Goal: Task Accomplishment & Management: Use online tool/utility

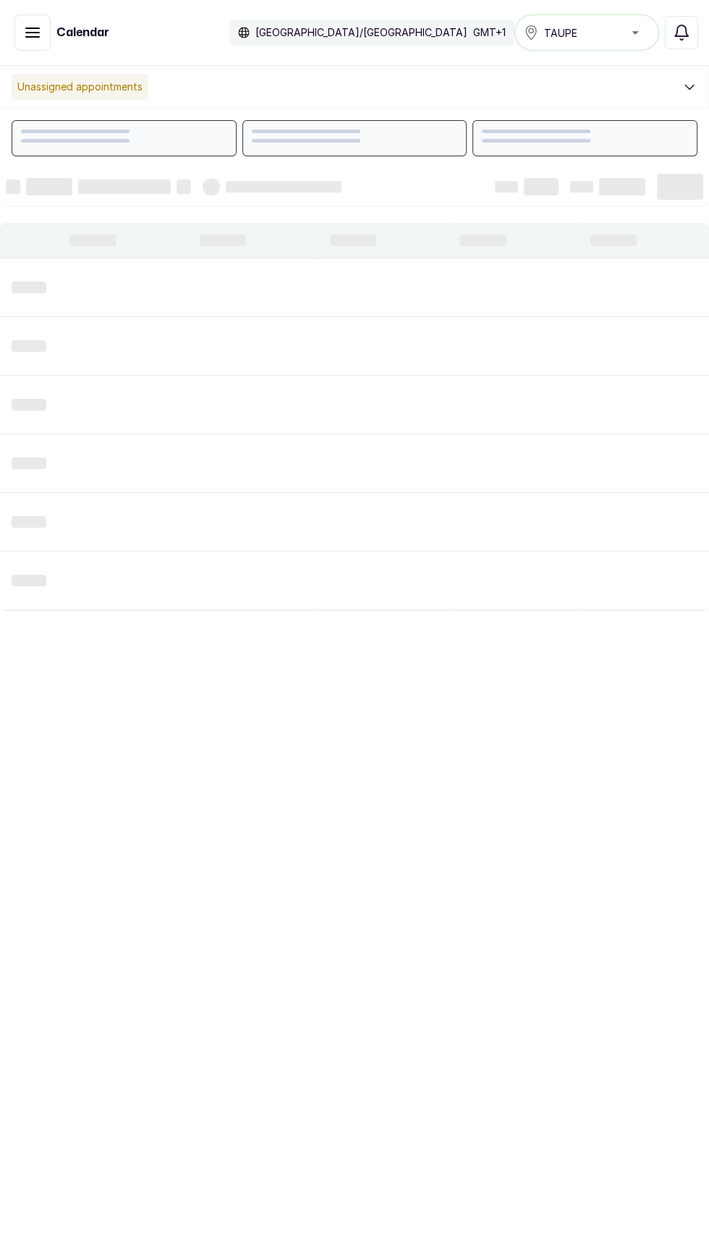
scroll to position [487, 0]
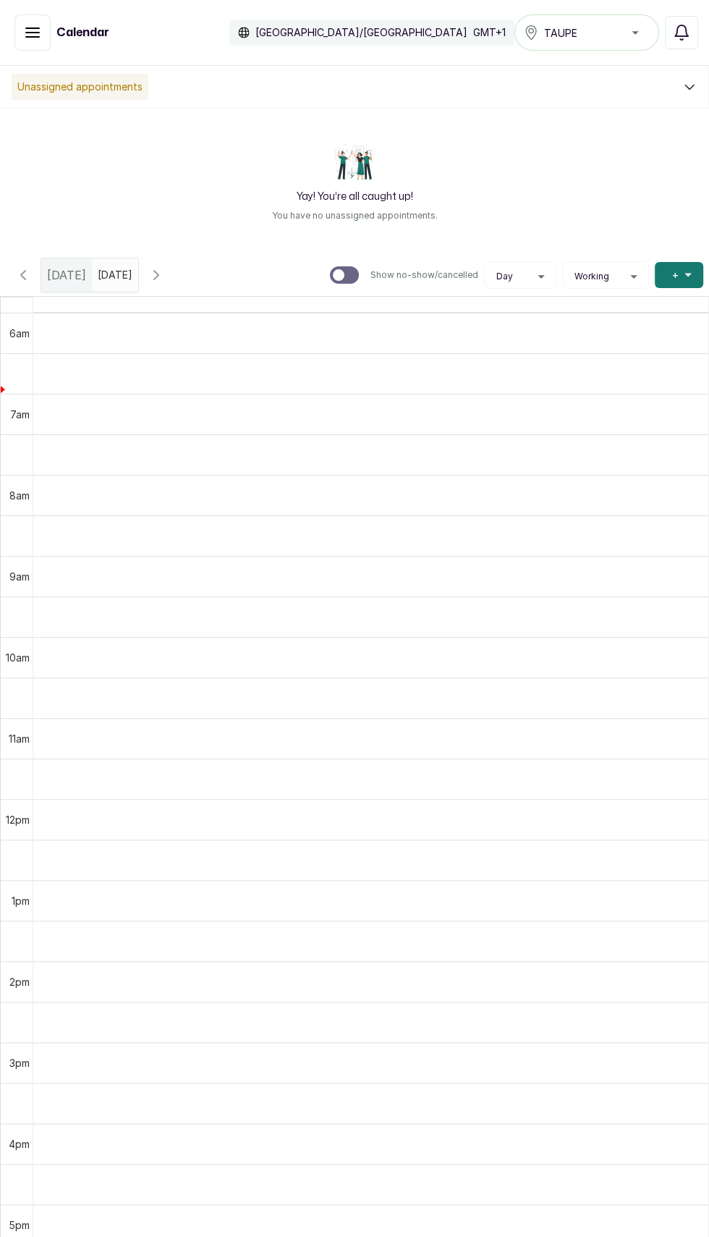
click at [126, 271] on icon "calender simple" at bounding box center [124, 272] width 4 height 3
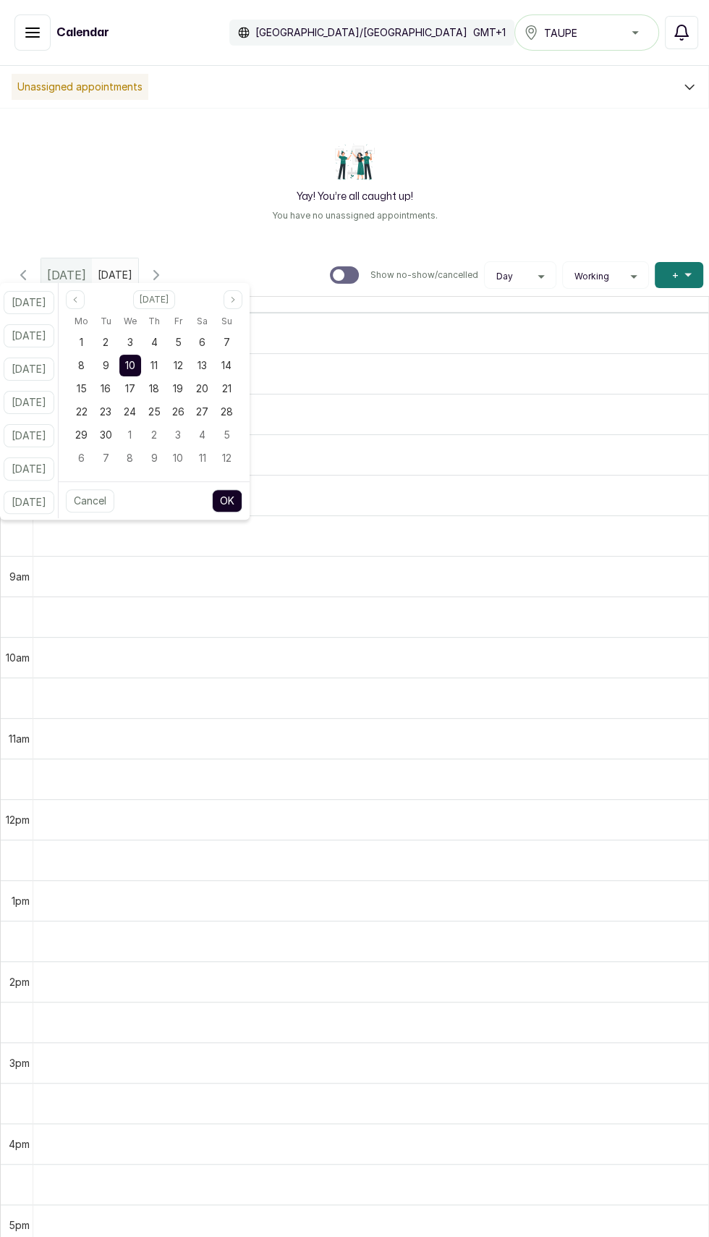
click at [681, 41] on button "Notifications" at bounding box center [681, 32] width 33 height 33
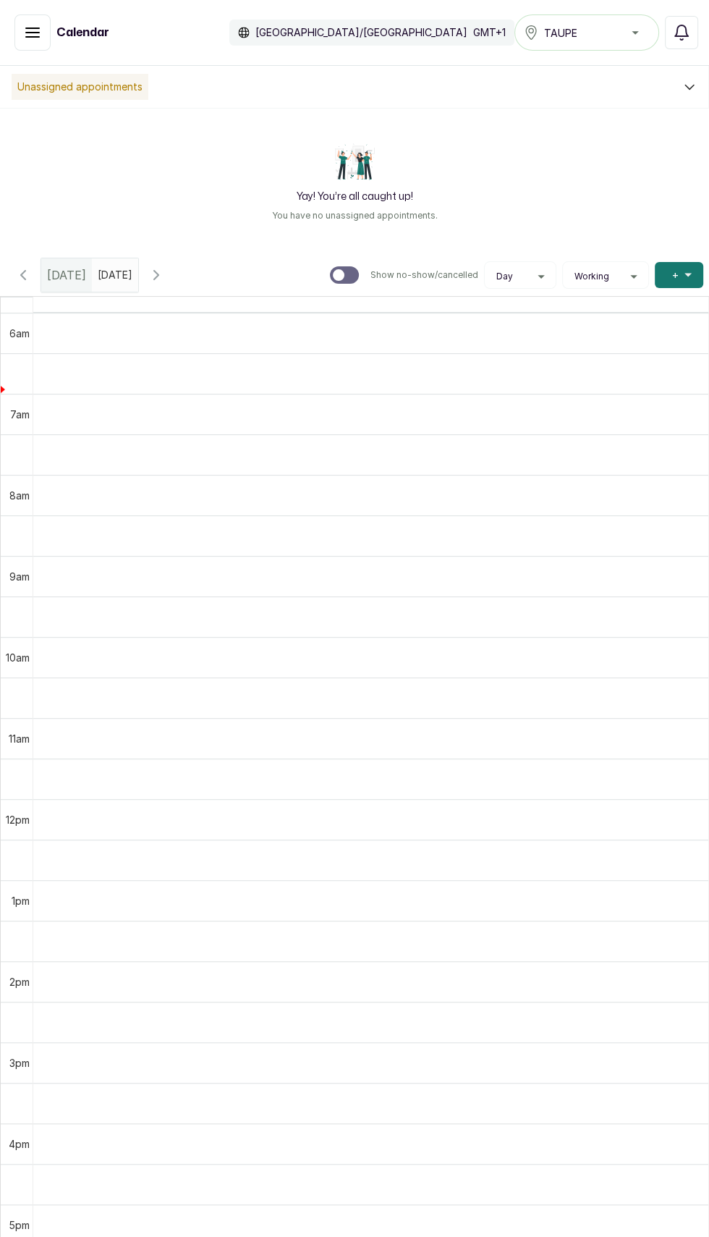
click at [110, 270] on input "text" at bounding box center [101, 271] width 17 height 25
type input "dd/MM/yyyy"
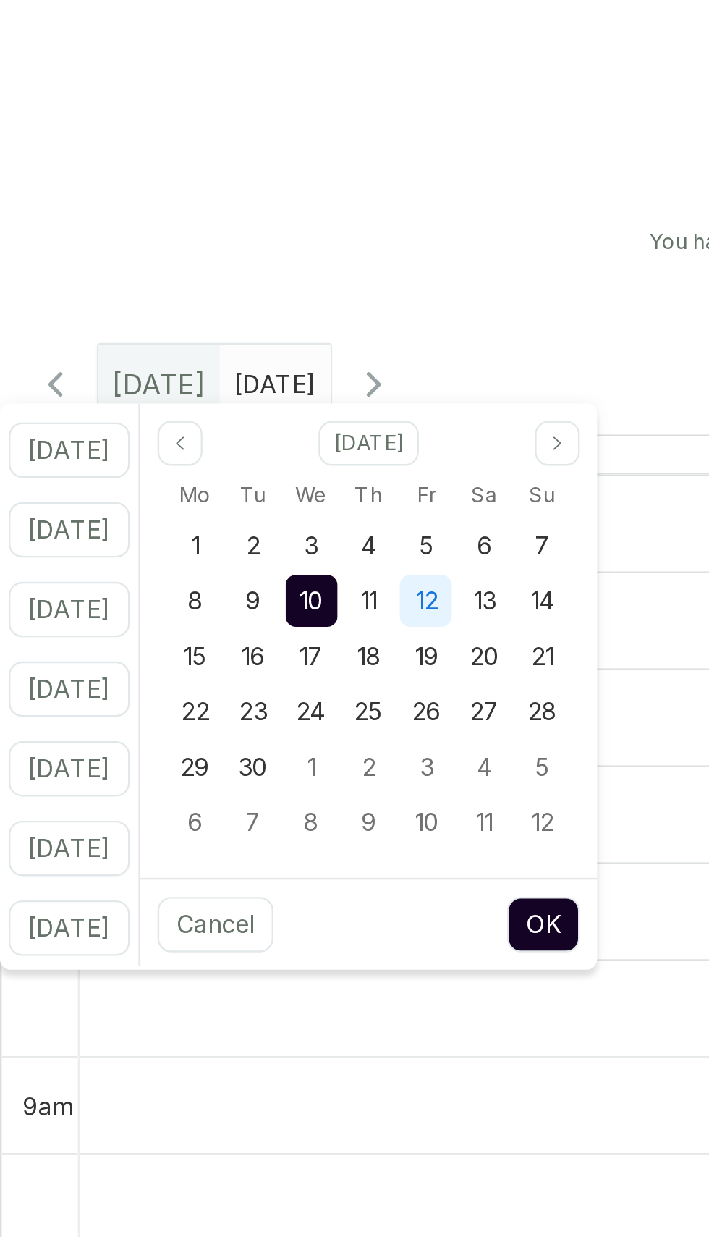
click at [183, 367] on span "12" at bounding box center [178, 365] width 9 height 12
click at [242, 496] on button "OK" at bounding box center [227, 500] width 30 height 23
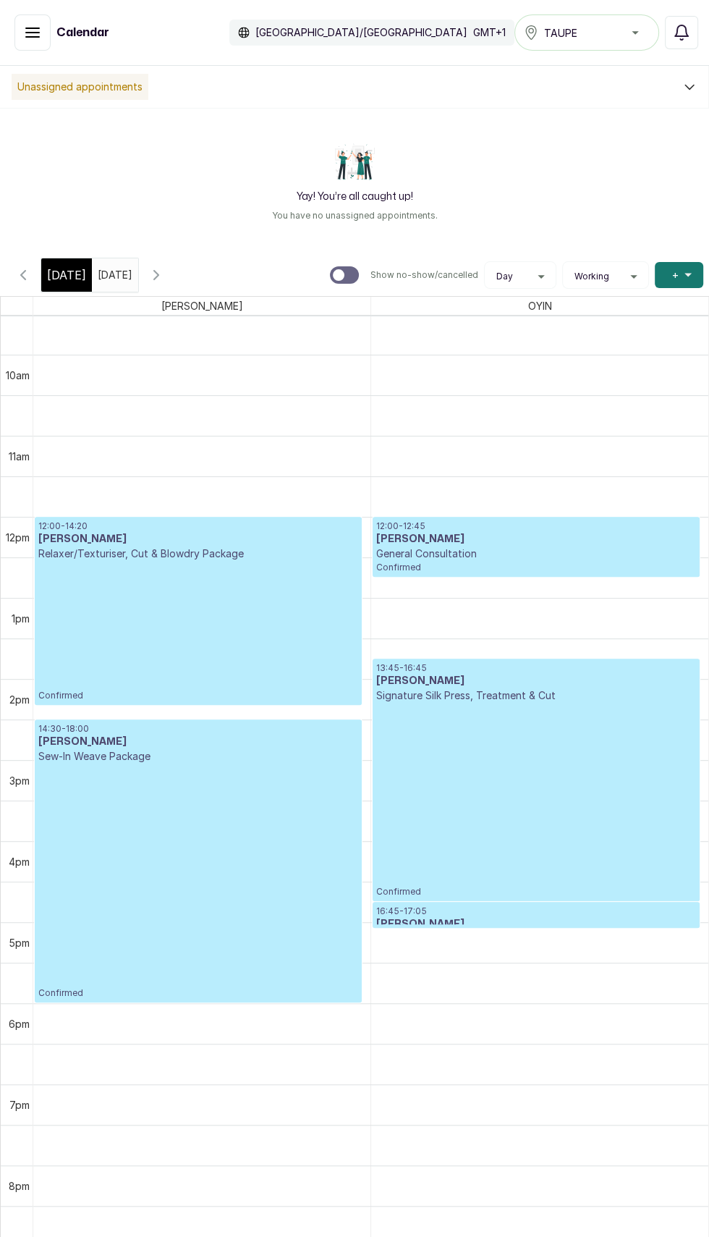
scroll to position [832, 0]
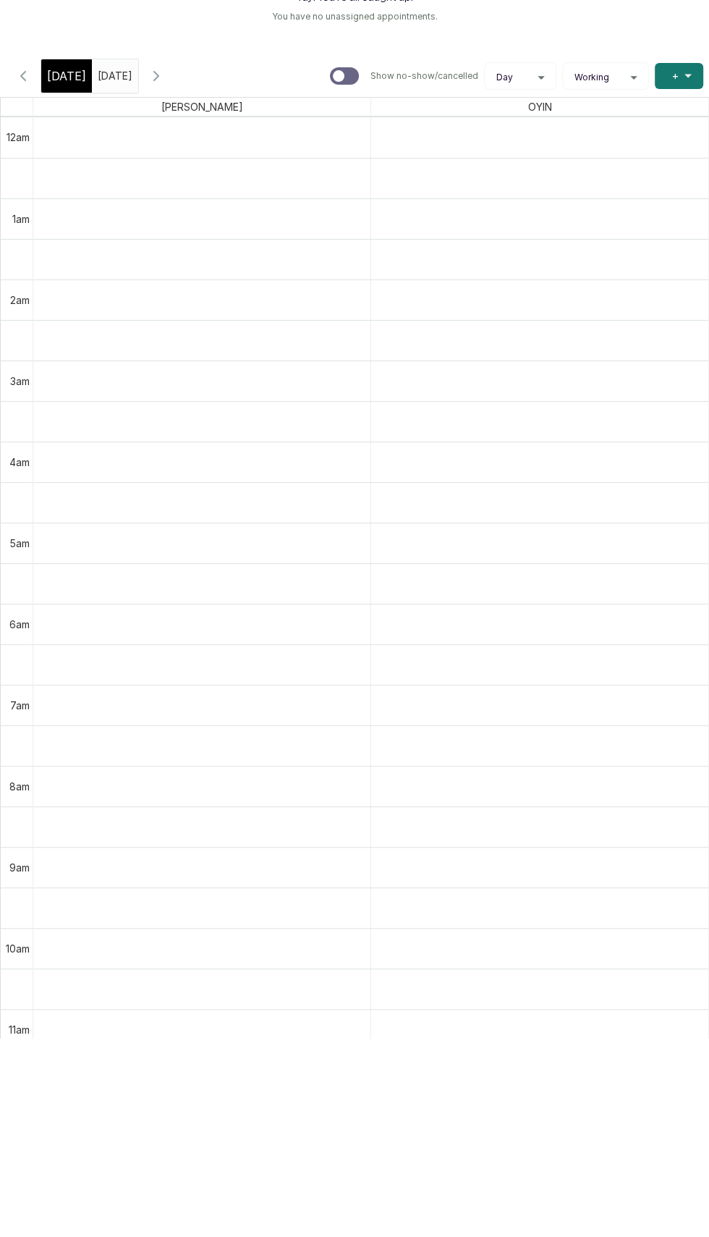
type input "dd/09/yyyy"
click at [165, 279] on icon "button" at bounding box center [156, 274] width 17 height 17
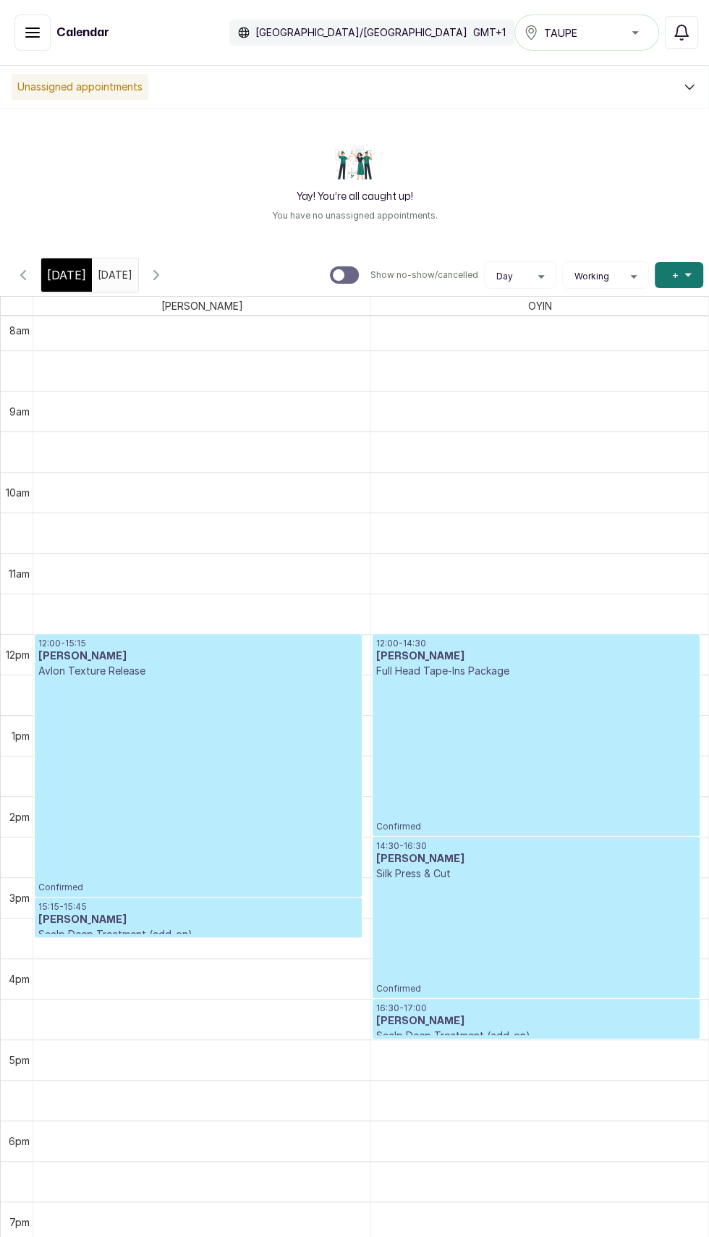
click at [165, 274] on icon "button" at bounding box center [156, 274] width 17 height 17
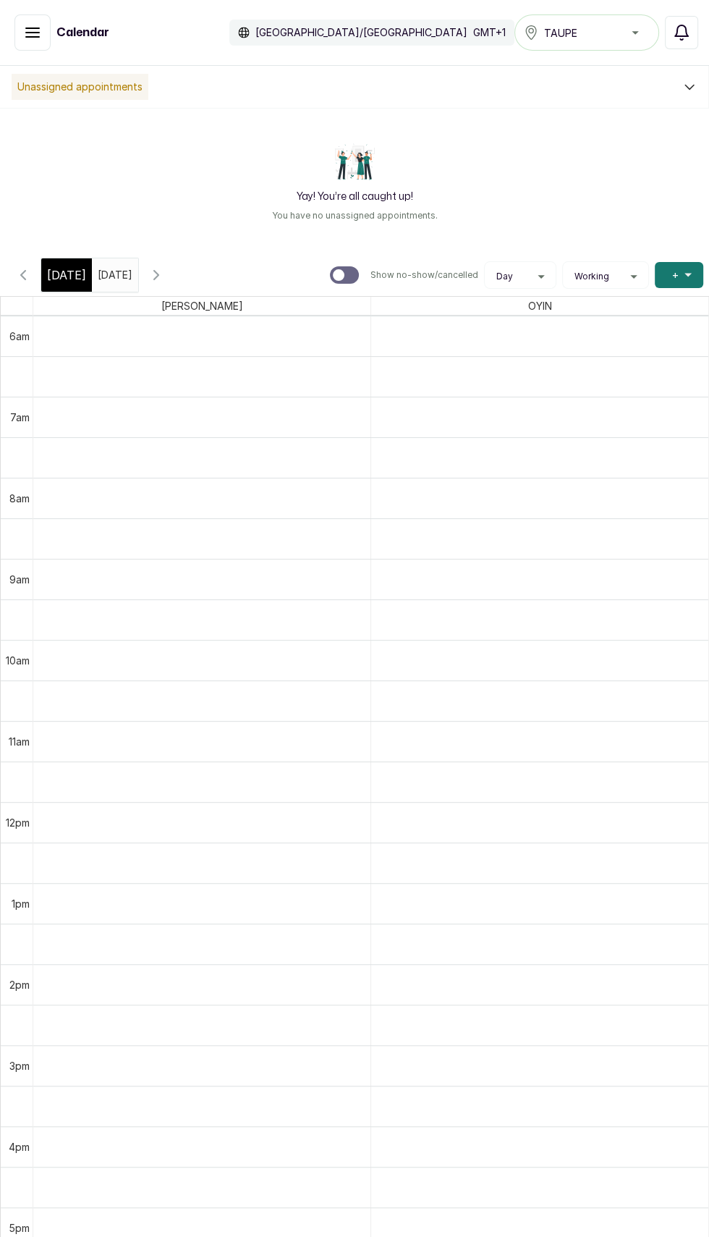
click at [677, 33] on icon "button" at bounding box center [681, 32] width 17 height 17
